Goal: Task Accomplishment & Management: Manage account settings

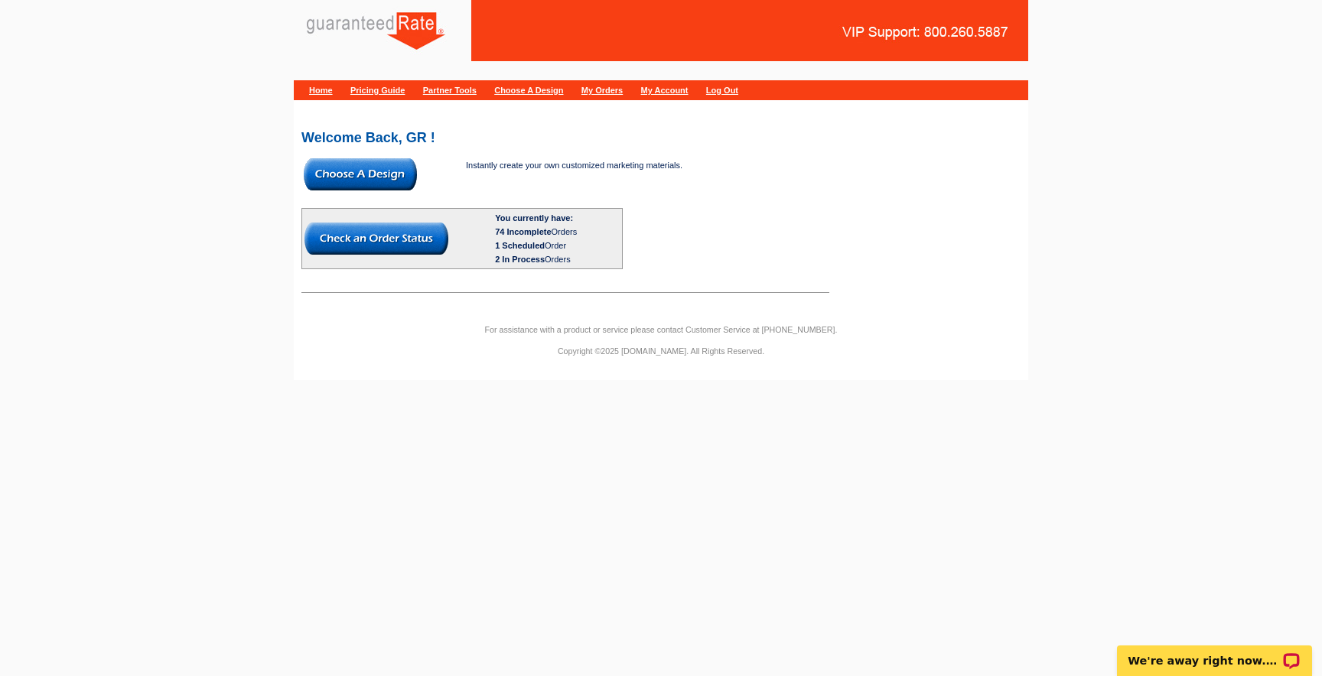
click at [623, 88] on link "My Orders" at bounding box center [601, 90] width 41 height 9
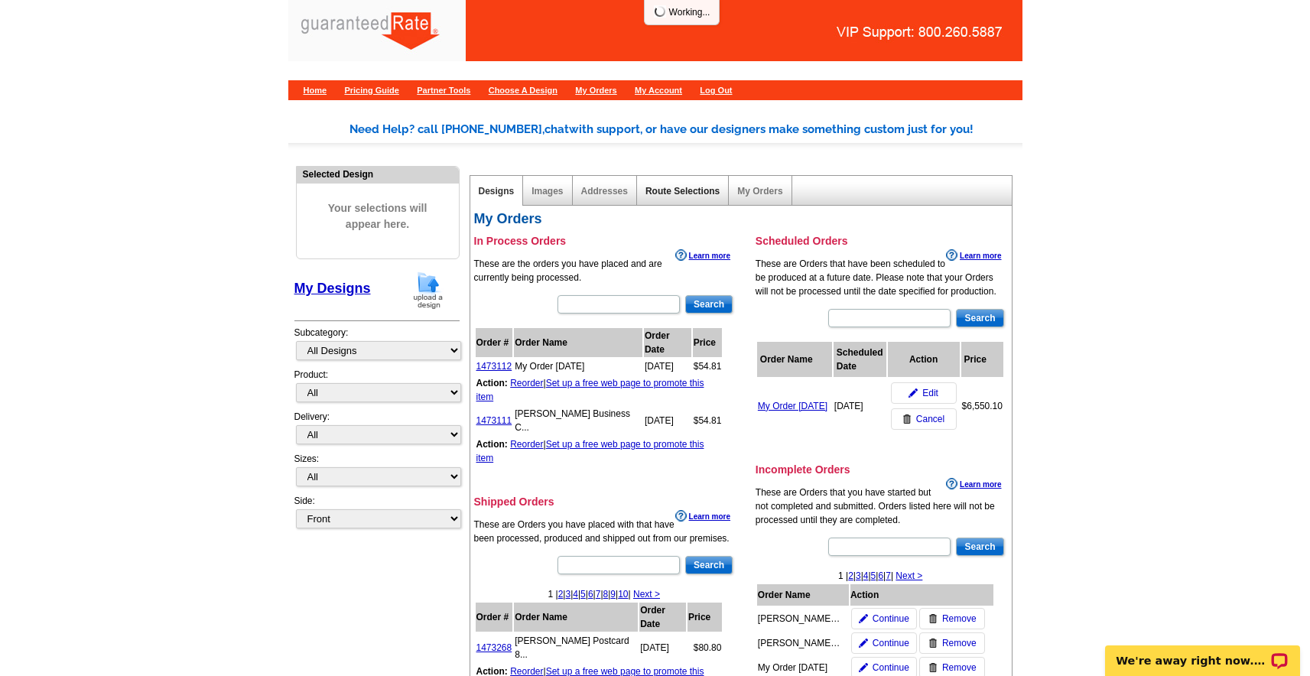
click at [708, 194] on link "Route Selections" at bounding box center [683, 191] width 74 height 11
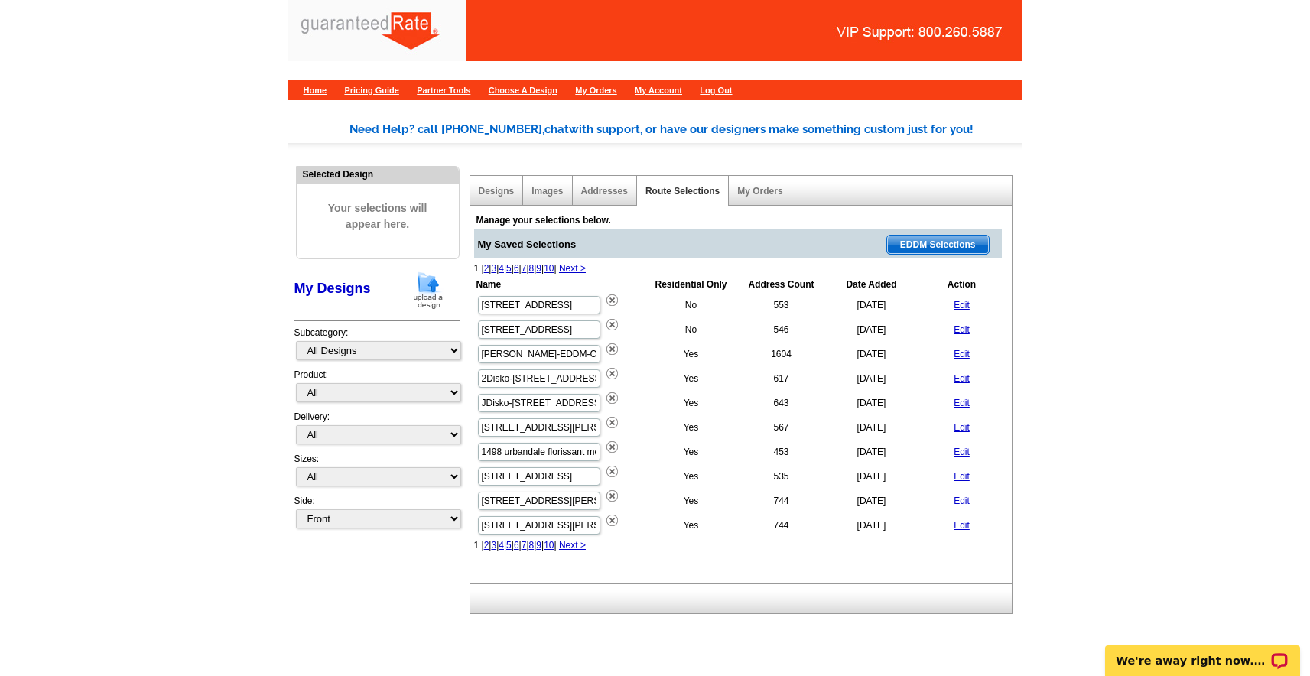
click at [965, 355] on link "Edit" at bounding box center [962, 354] width 16 height 11
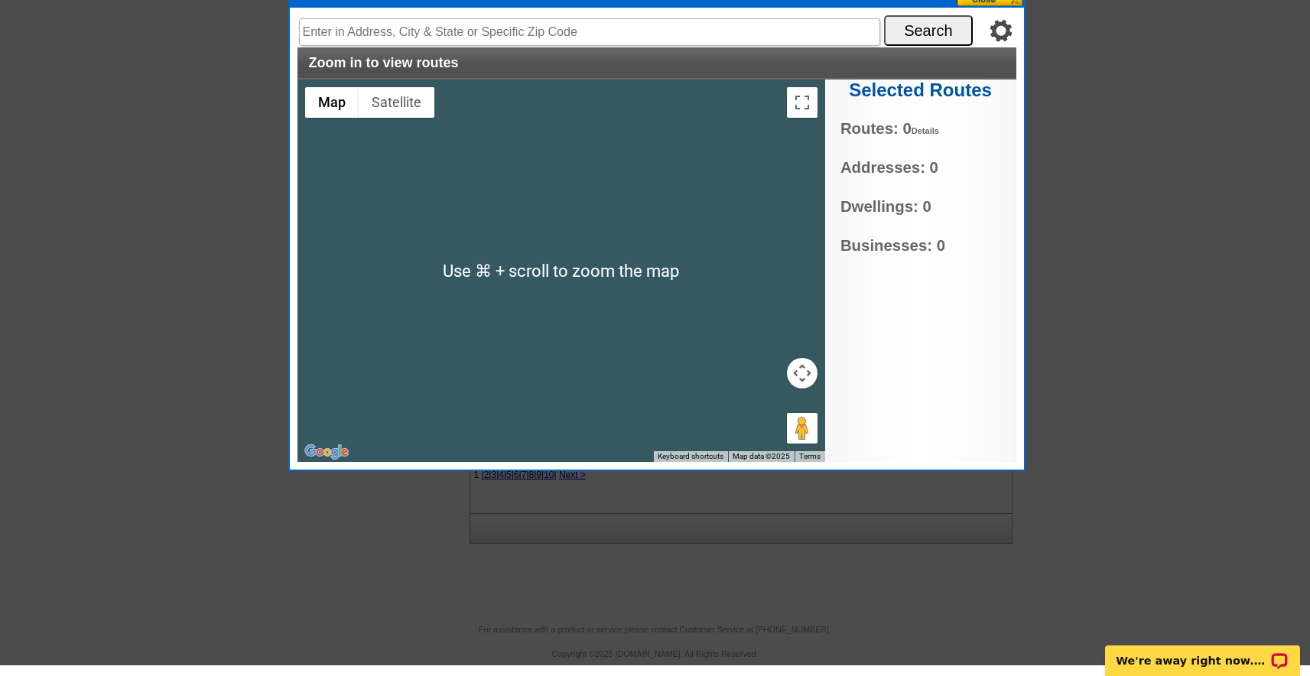
scroll to position [79, 0]
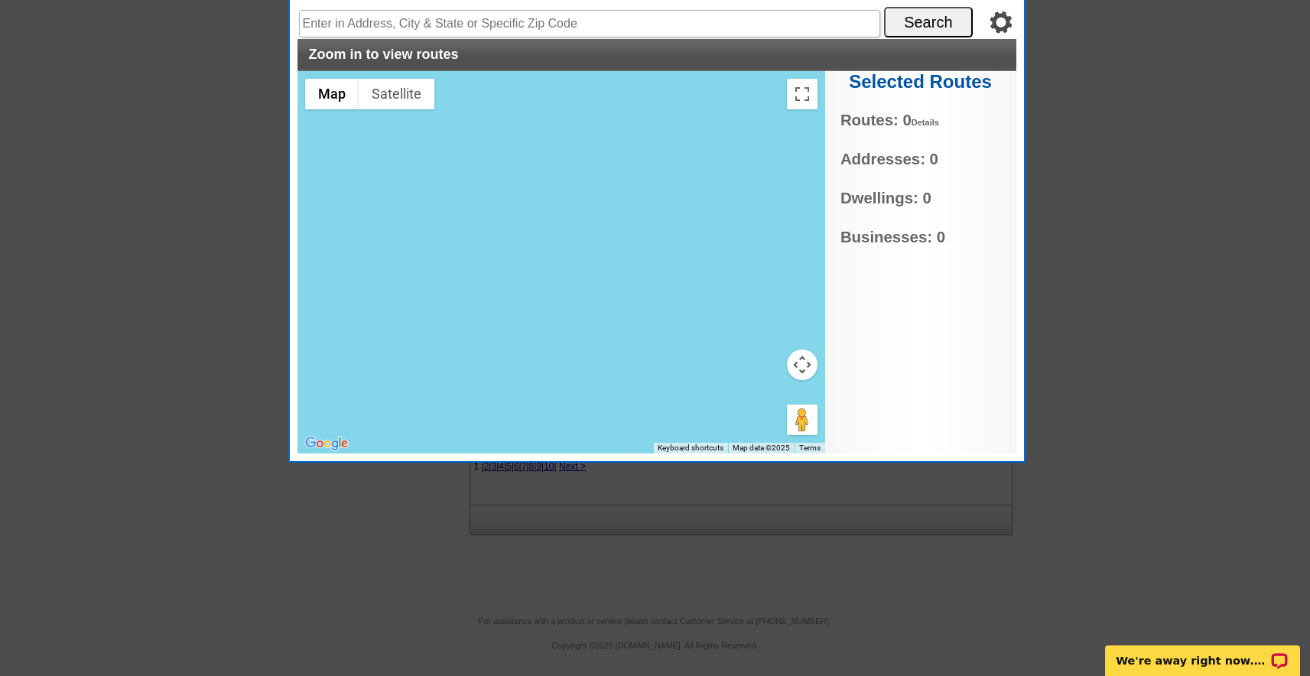
drag, startPoint x: 646, startPoint y: 282, endPoint x: 519, endPoint y: 324, distance: 133.5
click at [519, 324] on div at bounding box center [562, 262] width 528 height 382
drag, startPoint x: 571, startPoint y: 291, endPoint x: 552, endPoint y: 317, distance: 32.3
click at [552, 317] on div at bounding box center [562, 262] width 528 height 382
drag, startPoint x: 580, startPoint y: 204, endPoint x: 479, endPoint y: 295, distance: 135.9
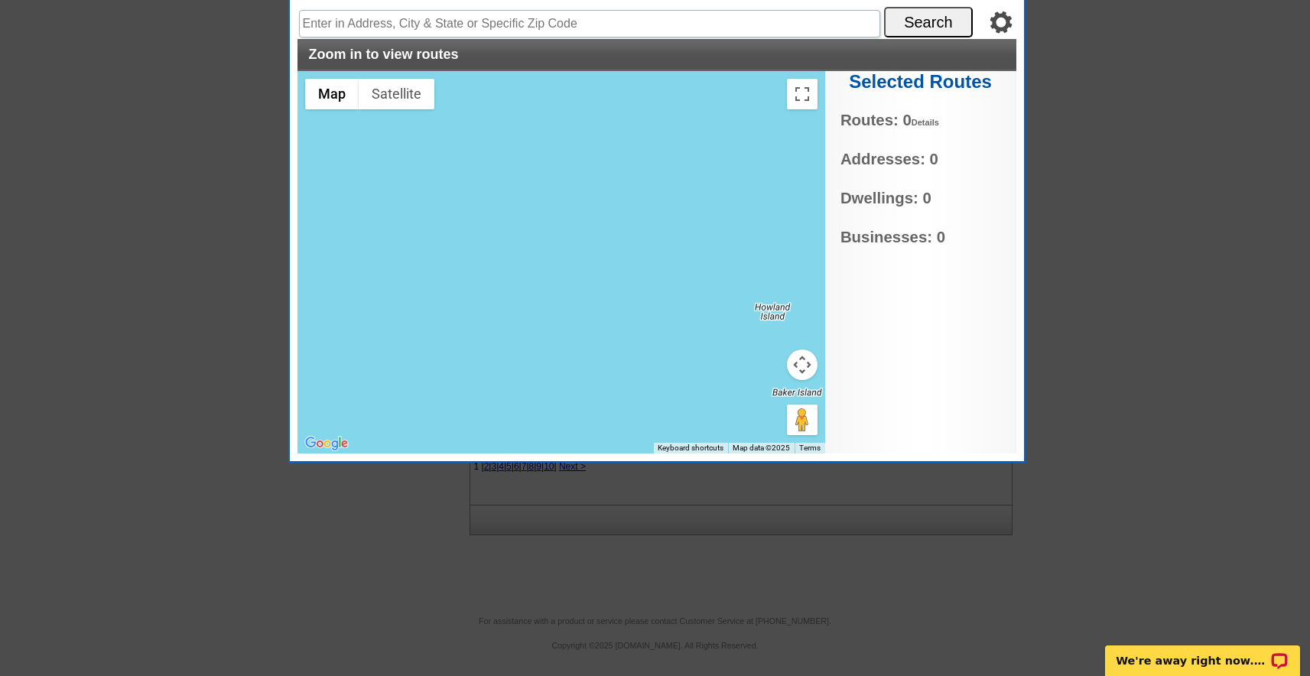
click at [479, 295] on div at bounding box center [562, 262] width 528 height 382
drag, startPoint x: 662, startPoint y: 261, endPoint x: 600, endPoint y: 281, distance: 65.3
click at [600, 281] on div at bounding box center [562, 262] width 528 height 382
drag, startPoint x: 669, startPoint y: 271, endPoint x: 775, endPoint y: 202, distance: 126.0
click at [592, 361] on div at bounding box center [562, 262] width 528 height 382
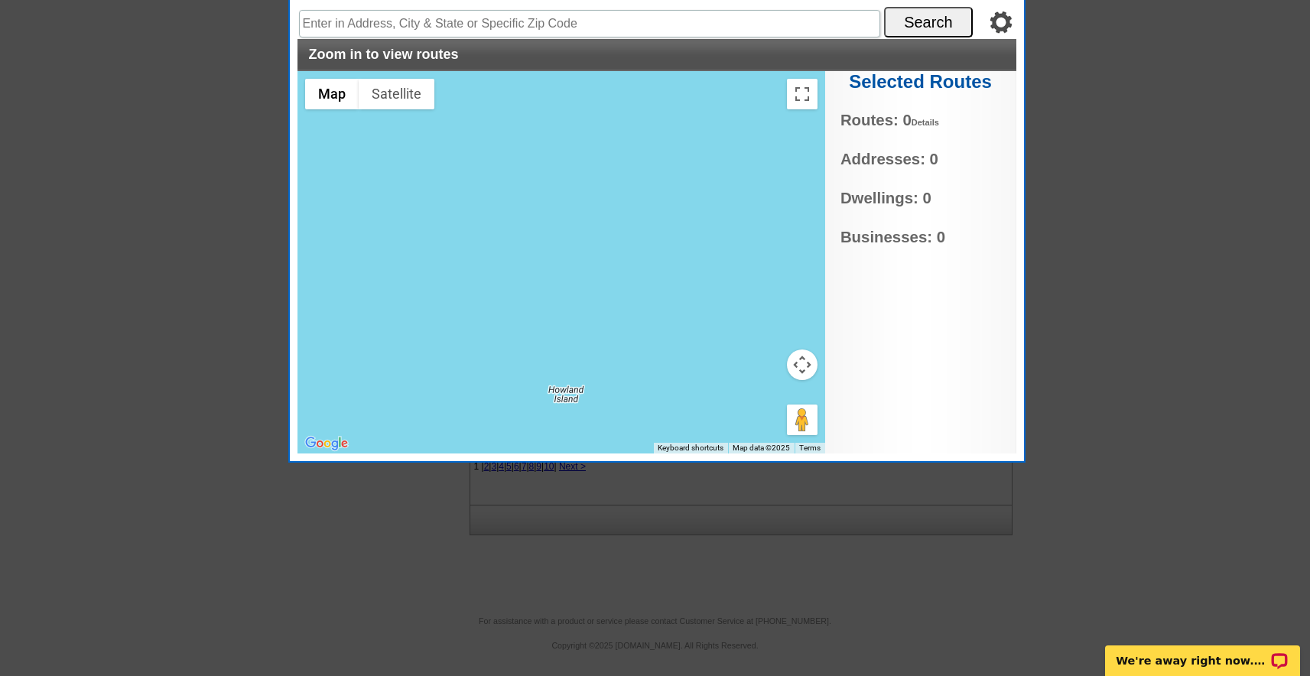
drag, startPoint x: 695, startPoint y: 272, endPoint x: 758, endPoint y: 177, distance: 113.5
click at [758, 177] on div at bounding box center [562, 262] width 528 height 382
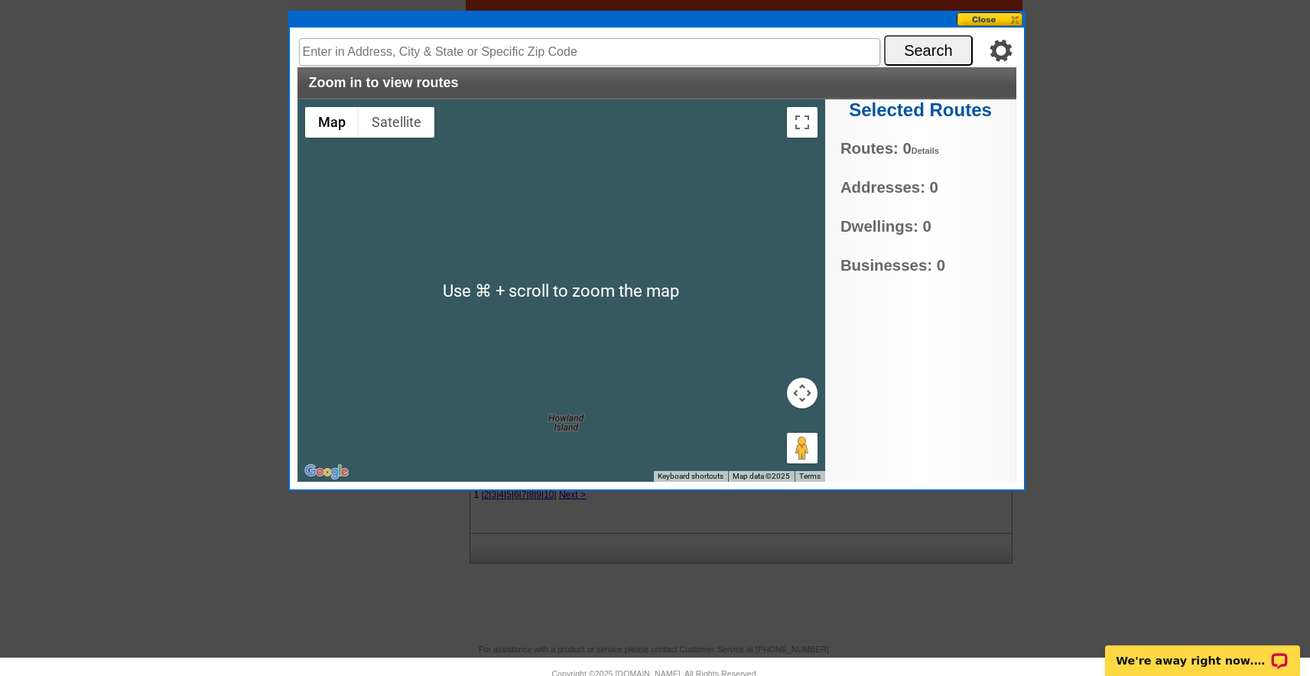
scroll to position [0, 0]
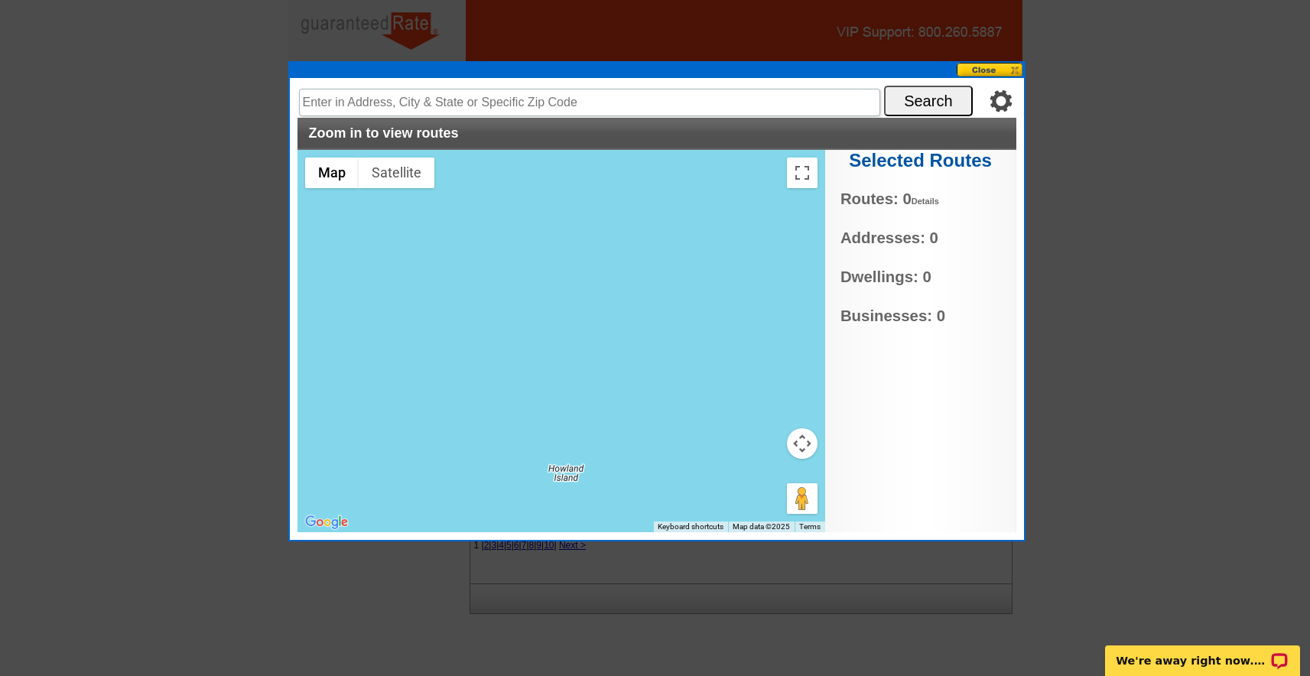
click at [994, 74] on button at bounding box center [990, 70] width 67 height 15
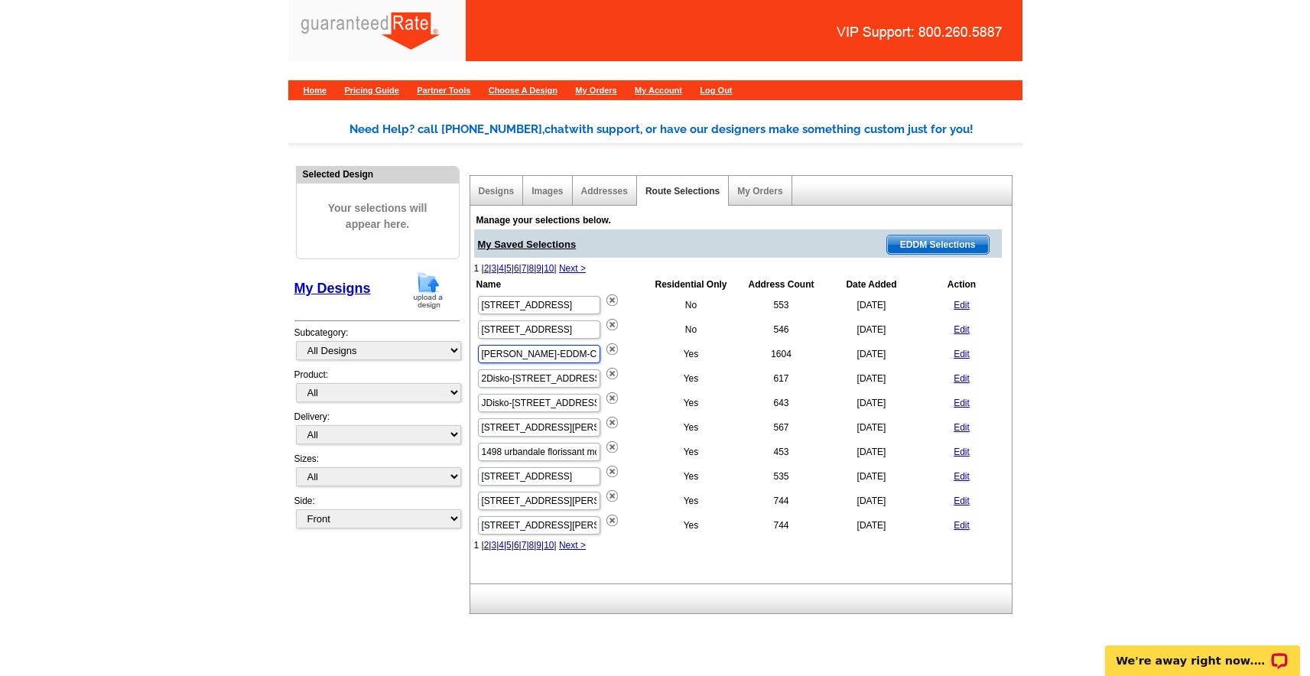
click at [546, 357] on input "Goldman-Shenfeld-EDDM-Campaign" at bounding box center [539, 354] width 122 height 18
click at [890, 355] on td "2025-02-19" at bounding box center [872, 354] width 89 height 23
click at [962, 356] on link "Edit" at bounding box center [962, 354] width 16 height 11
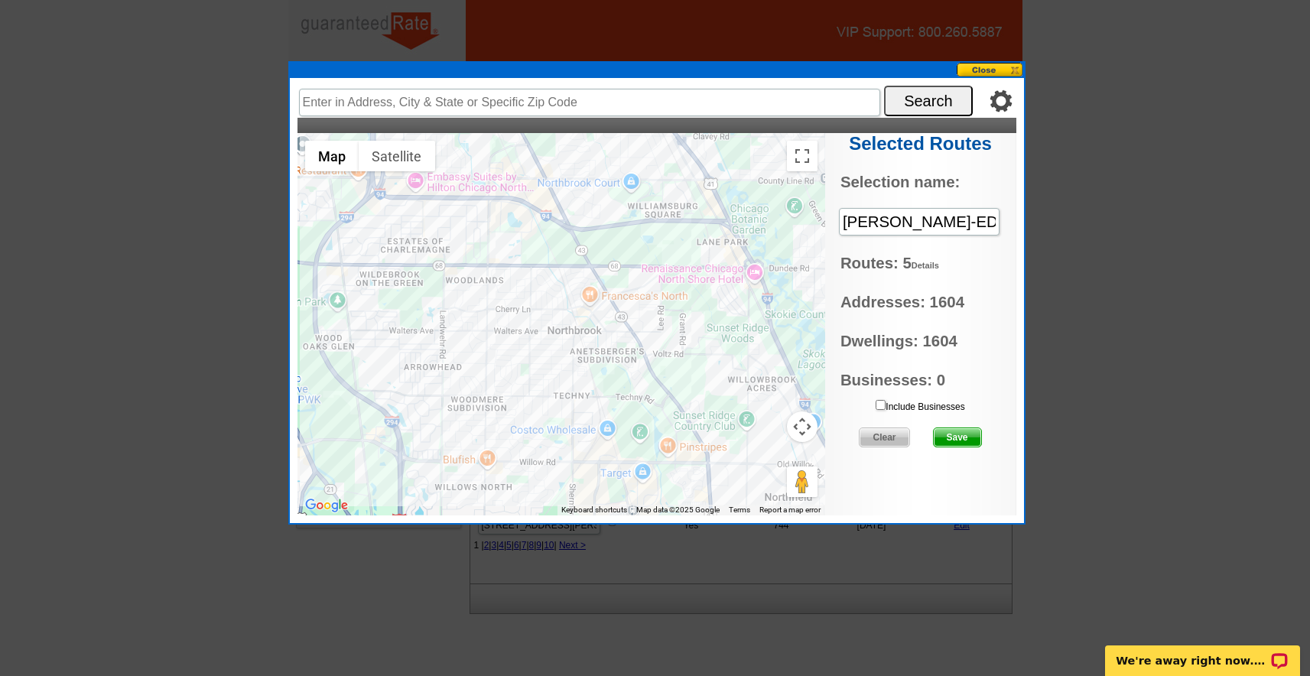
click at [929, 264] on link "Details" at bounding box center [926, 265] width 28 height 9
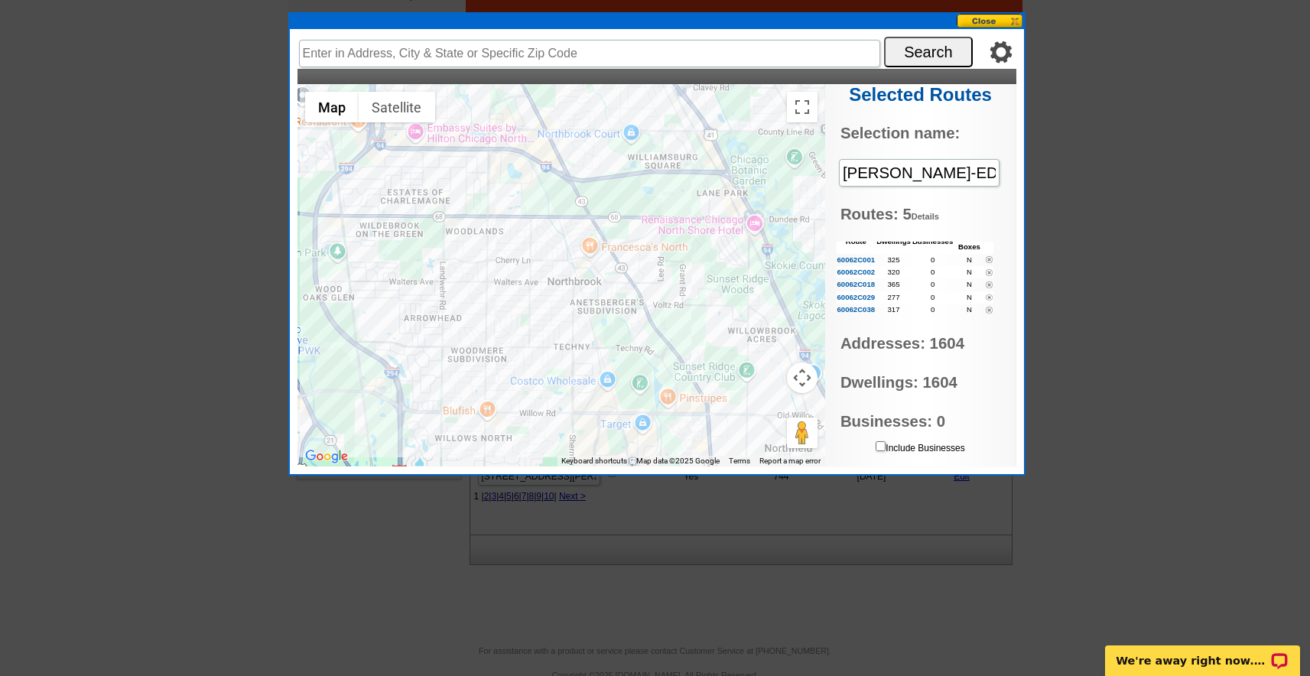
scroll to position [46, 0]
